Goal: Task Accomplishment & Management: Manage account settings

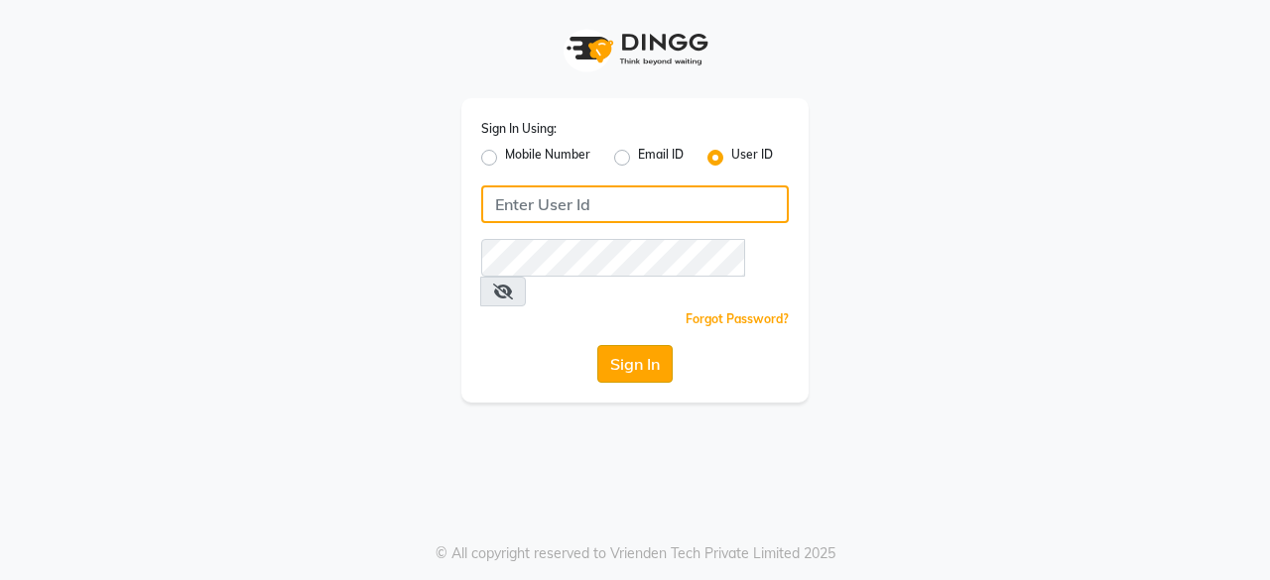
type input "[PERSON_NAME] [PERSON_NAME]"
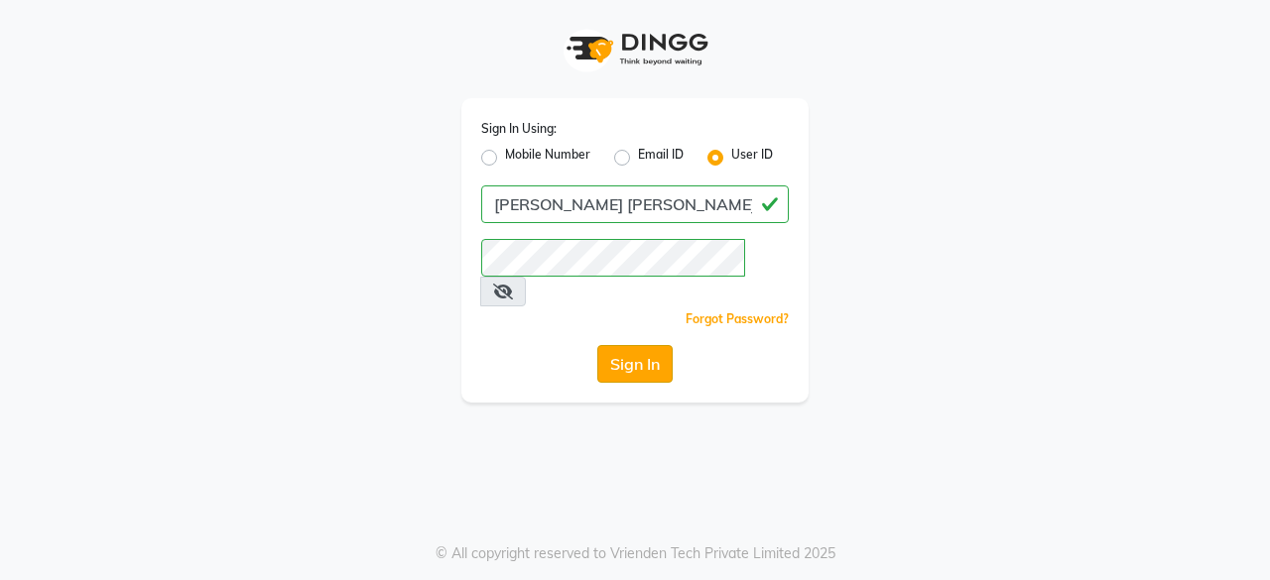
click at [642, 345] on button "Sign In" at bounding box center [634, 364] width 75 height 38
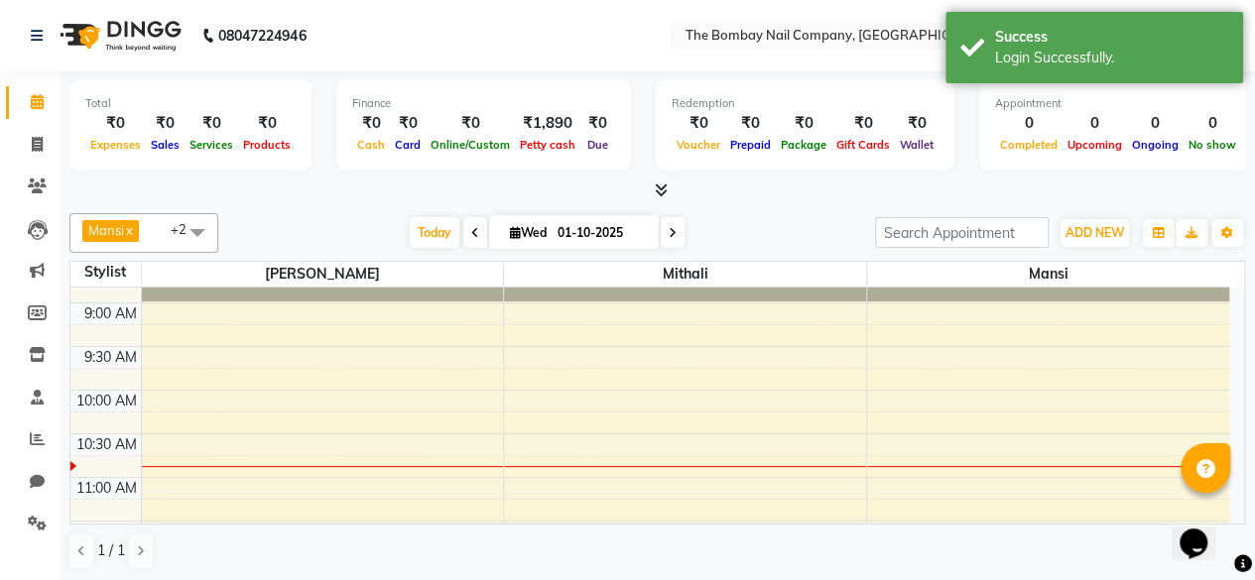
scroll to position [70, 0]
click at [669, 234] on icon at bounding box center [673, 233] width 8 height 12
type input "02-10-2025"
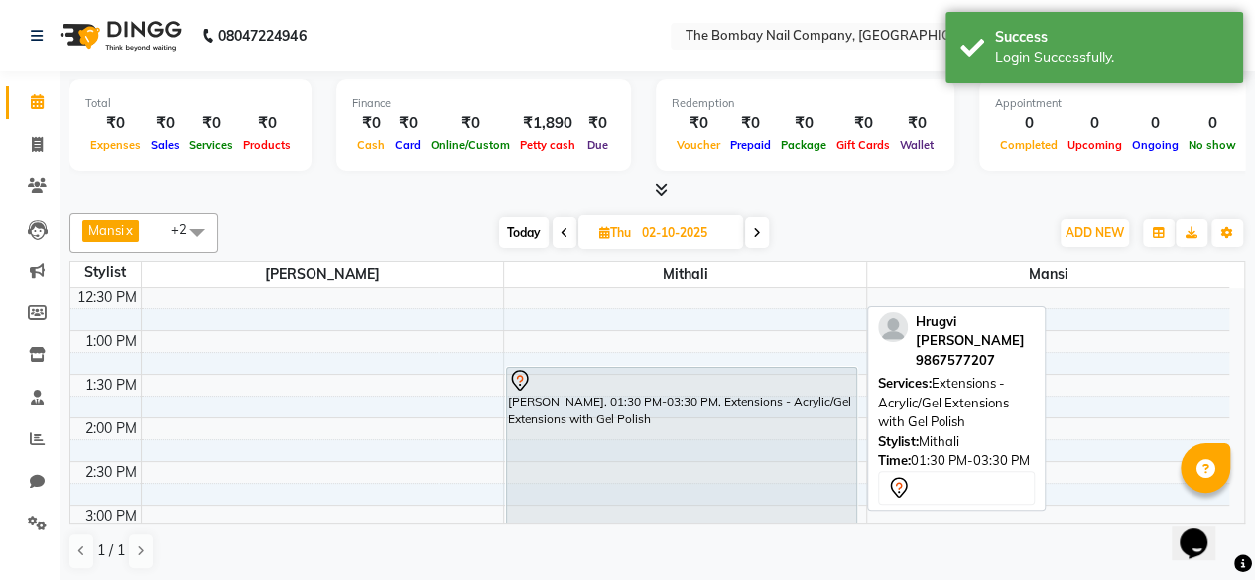
scroll to position [396, 0]
click at [544, 379] on div at bounding box center [681, 378] width 347 height 24
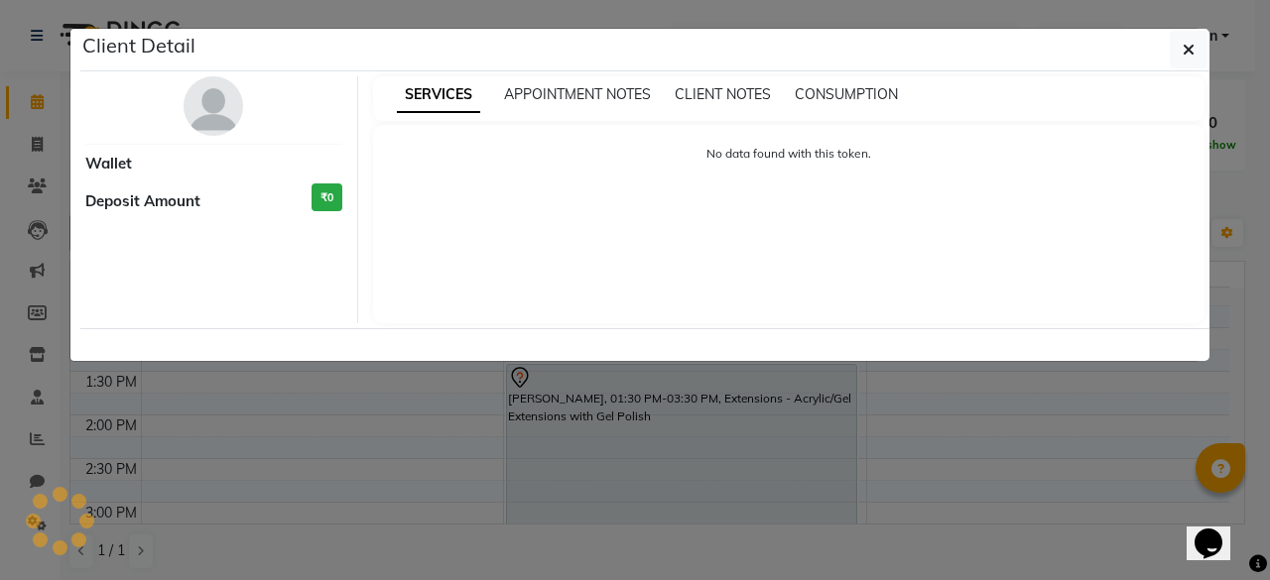
select select "7"
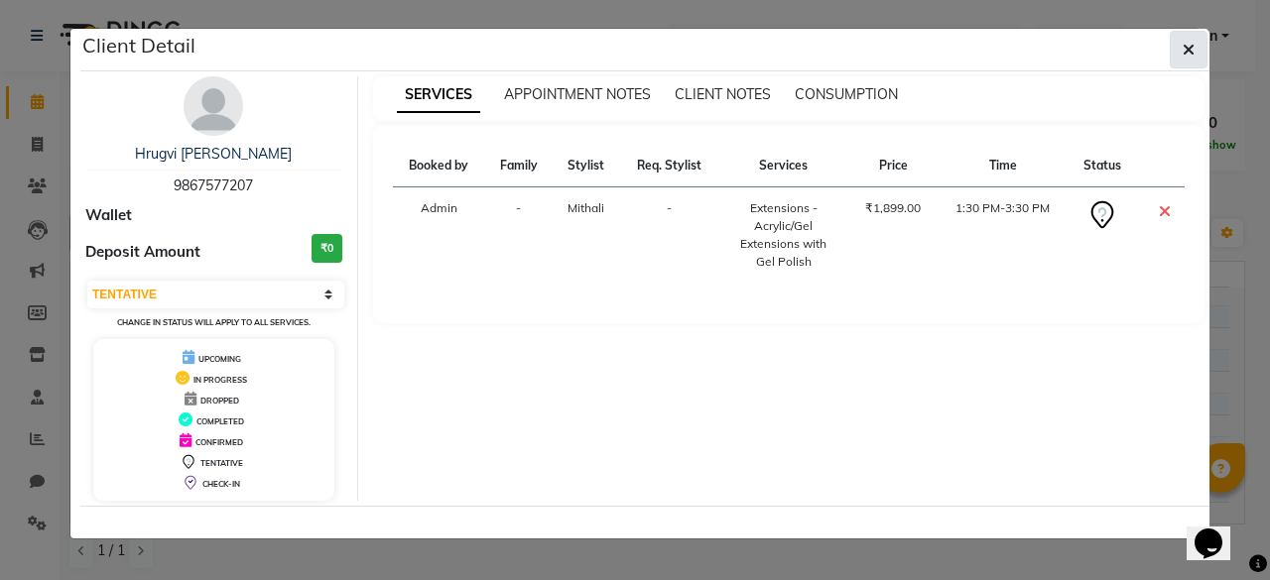
click at [1191, 37] on button "button" at bounding box center [1189, 50] width 38 height 38
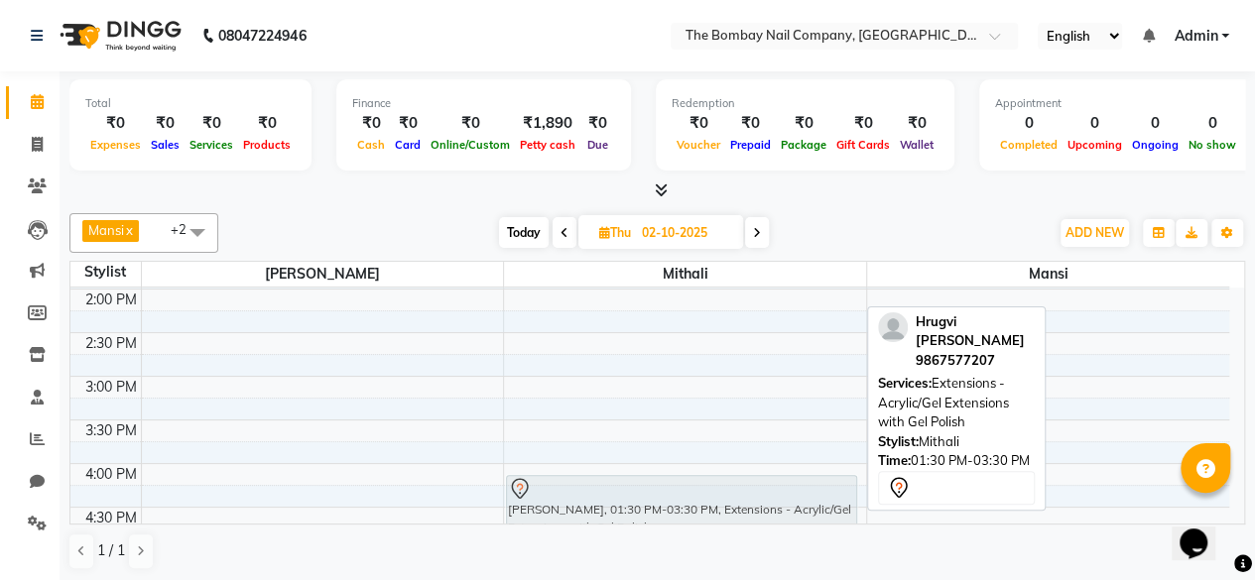
scroll to position [536, 0]
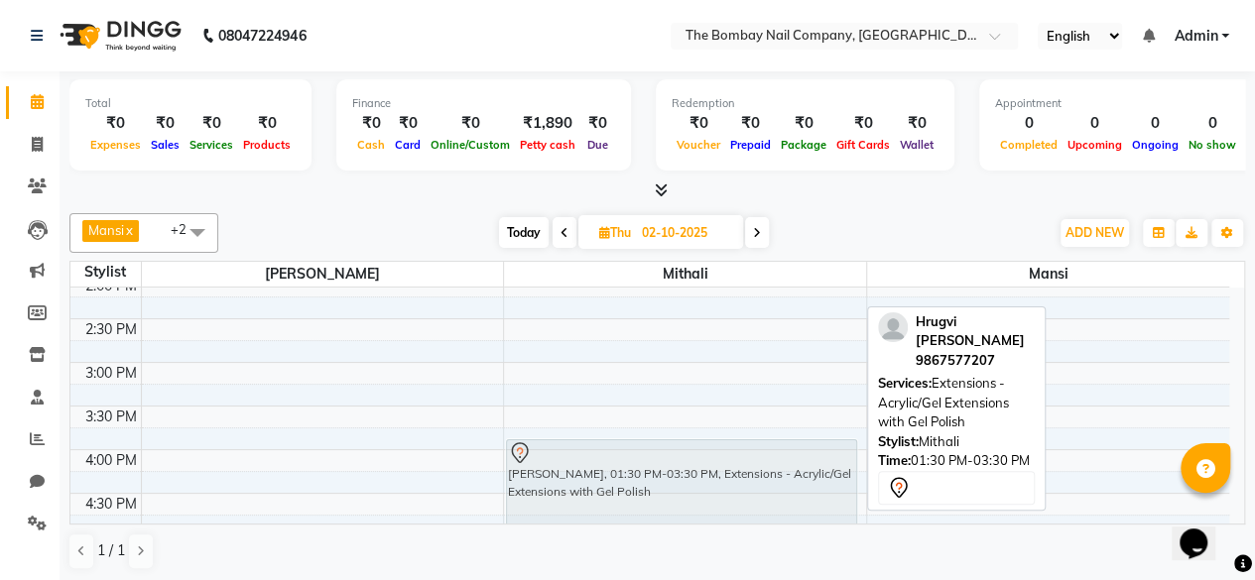
drag, startPoint x: 624, startPoint y: 334, endPoint x: 534, endPoint y: 462, distance: 156.6
click at [534, 462] on div "Hrugvi [PERSON_NAME], 01:30 PM-03:30 PM, Extensions - Acrylic/Gel Extensions wi…" at bounding box center [685, 319] width 362 height 1134
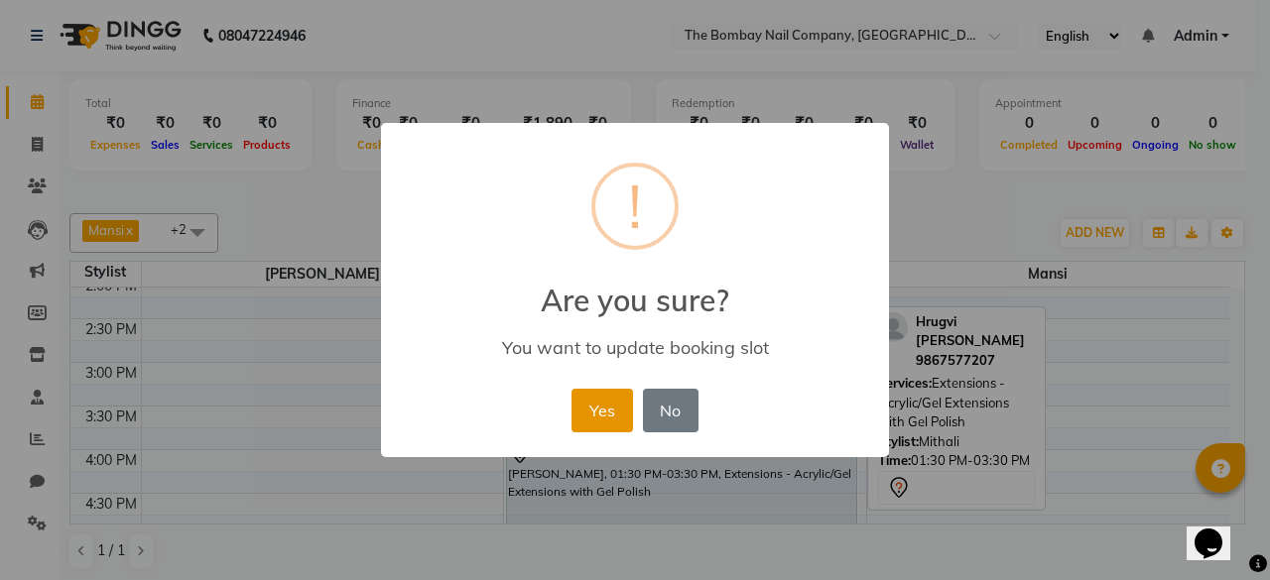
click at [615, 414] on button "Yes" at bounding box center [601, 411] width 61 height 44
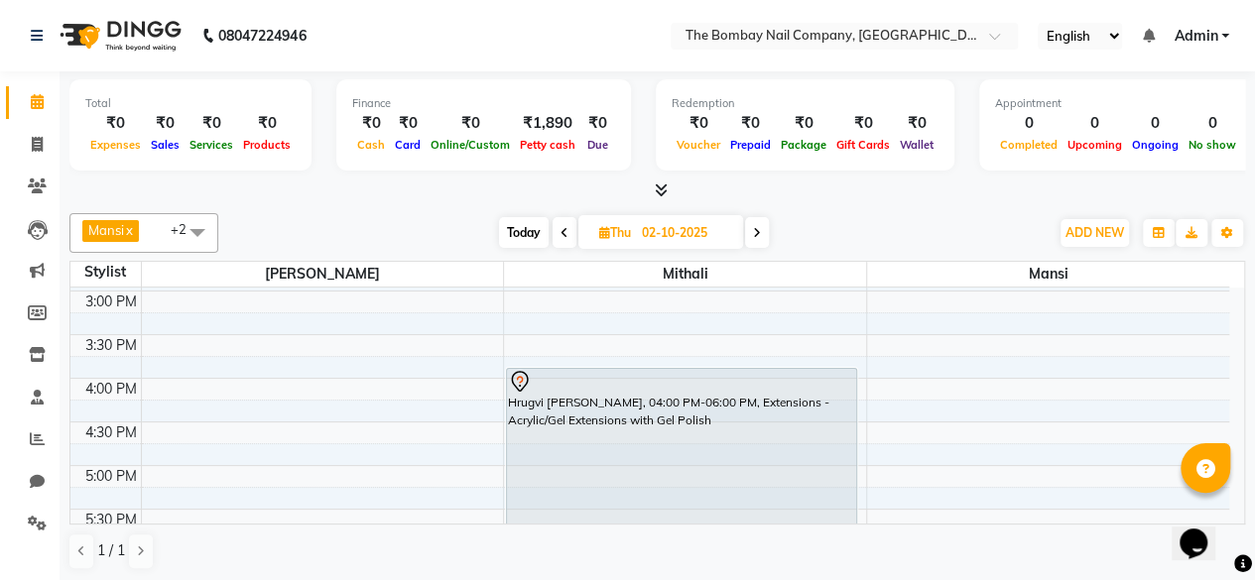
scroll to position [610, 0]
